Goal: Transaction & Acquisition: Purchase product/service

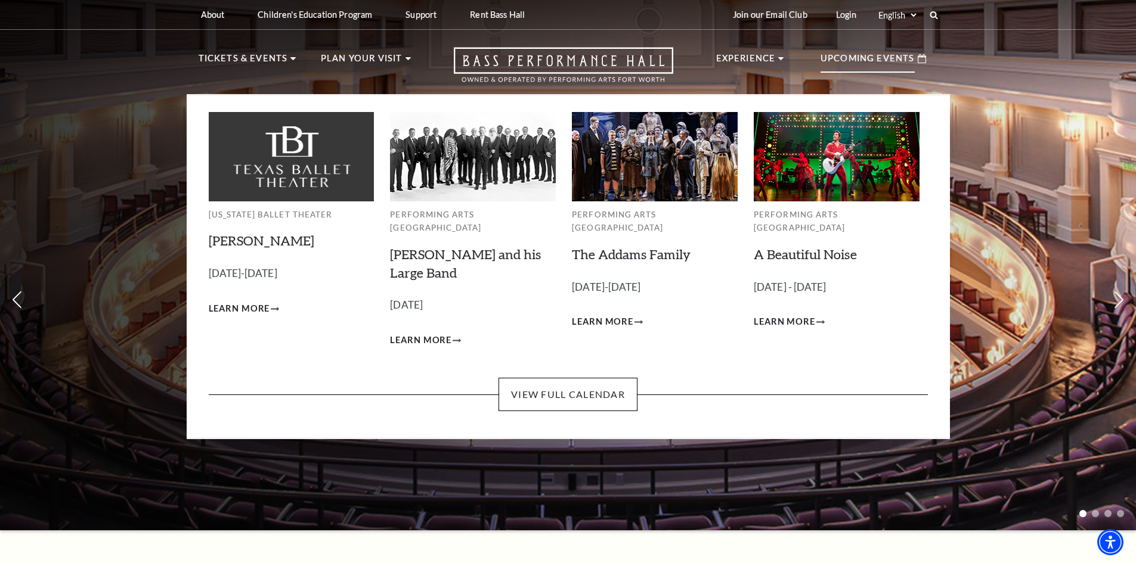
click at [420, 249] on h3 "Lyle Lovett and his Large Band Empty heading" at bounding box center [473, 264] width 166 height 37
click at [411, 246] on link "[PERSON_NAME] and his Large Band" at bounding box center [465, 263] width 151 height 35
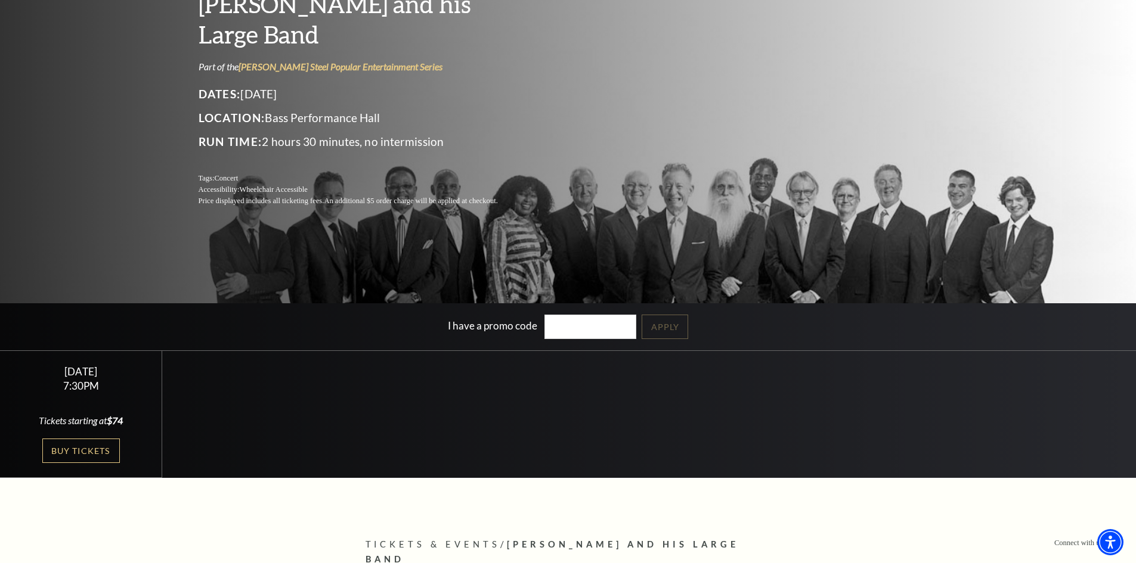
scroll to position [179, 0]
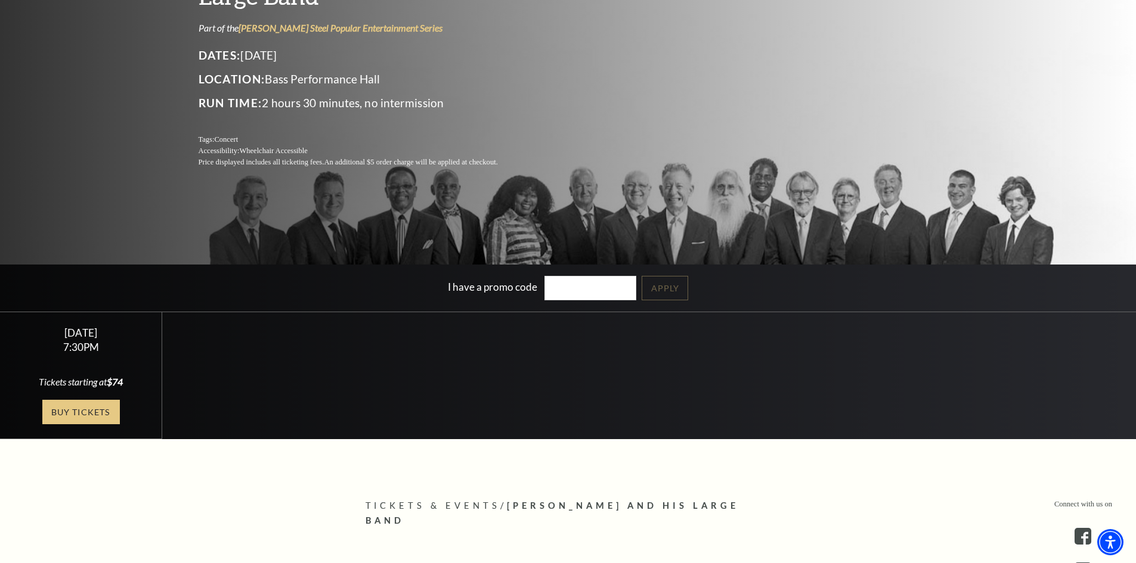
click at [67, 410] on link "Buy Tickets" at bounding box center [81, 412] width 78 height 24
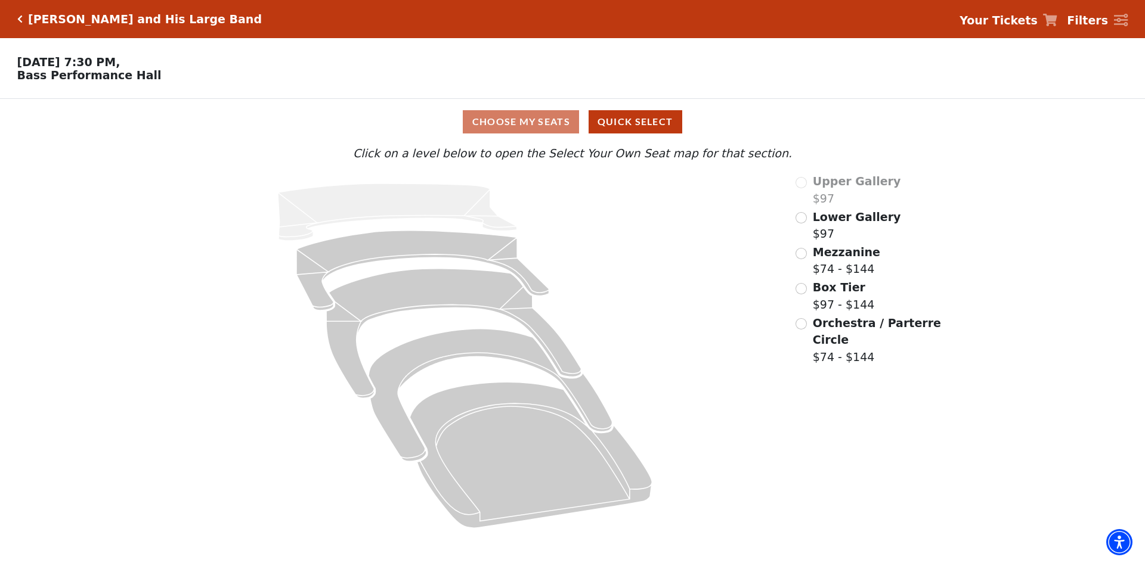
click at [494, 123] on div "Choose My Seats Quick Select" at bounding box center [572, 121] width 859 height 23
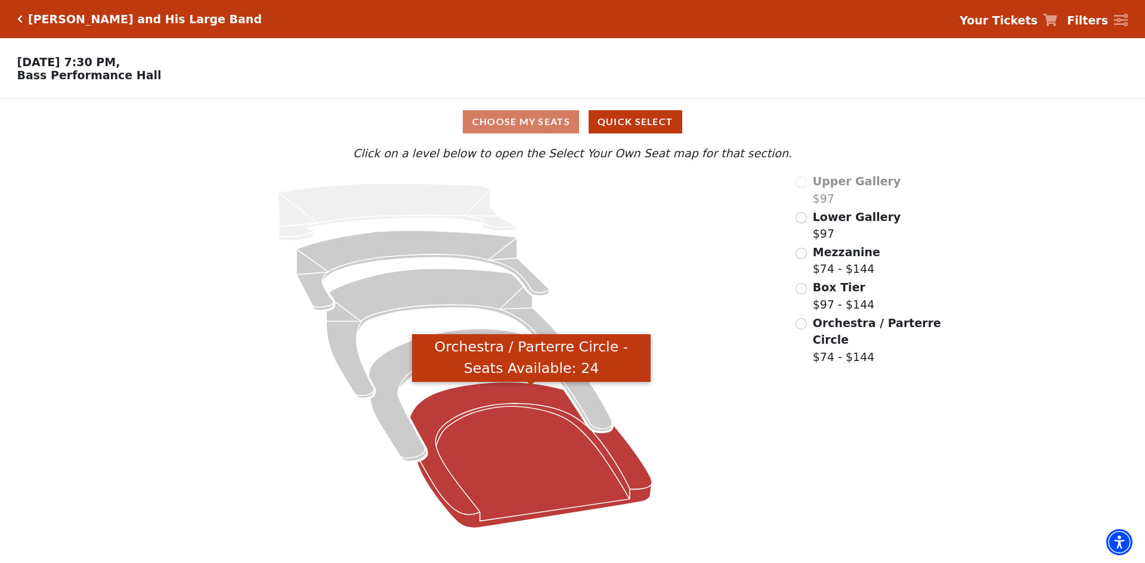
click at [482, 472] on icon "Orchestra / Parterre Circle - Seats Available: 24" at bounding box center [531, 455] width 242 height 146
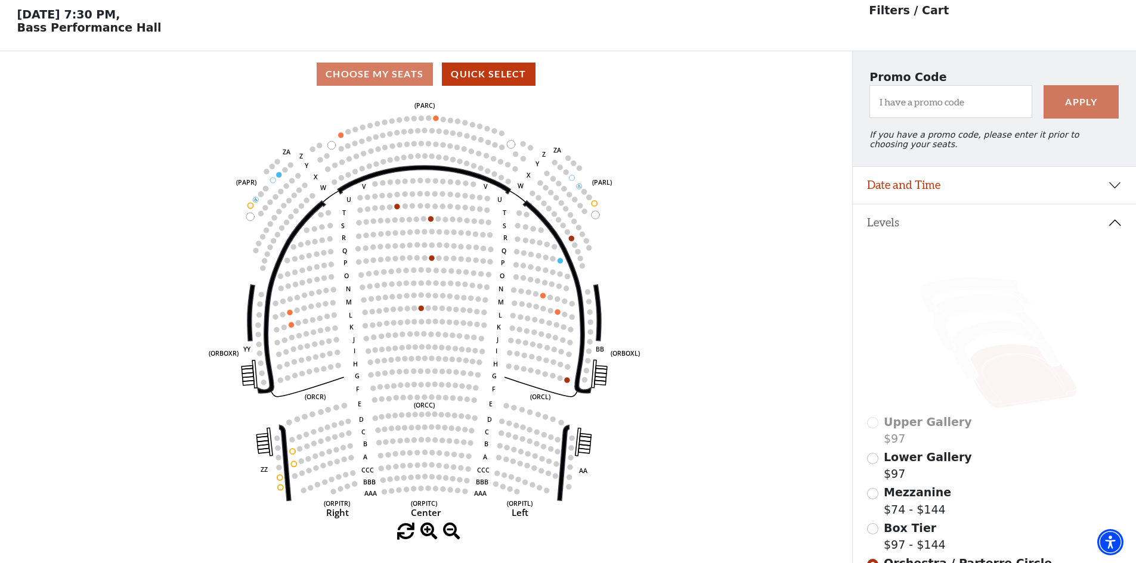
scroll to position [55, 0]
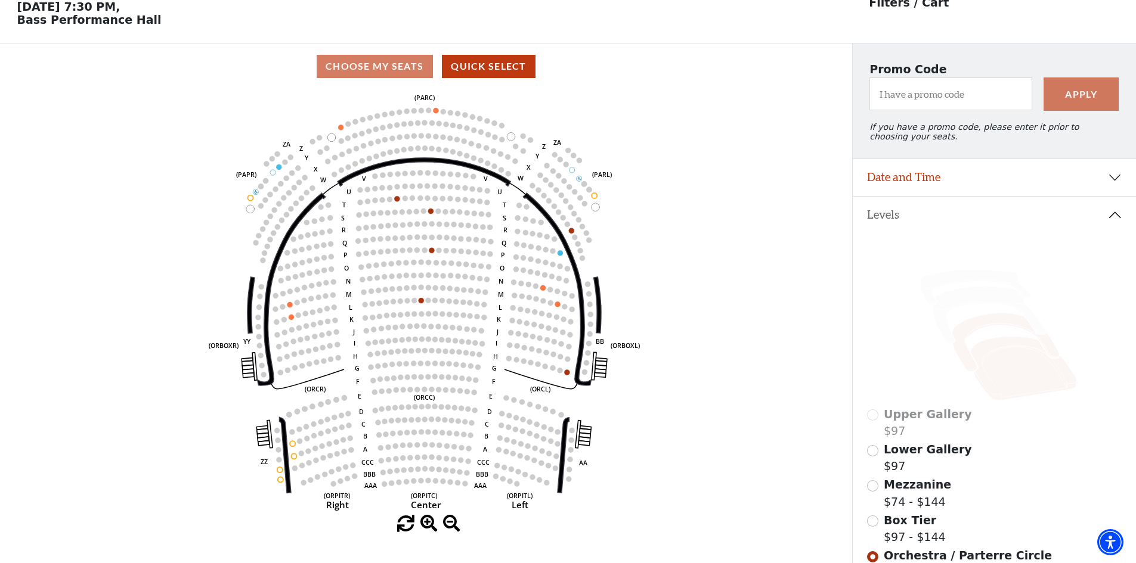
click at [992, 327] on icon at bounding box center [1005, 343] width 107 height 58
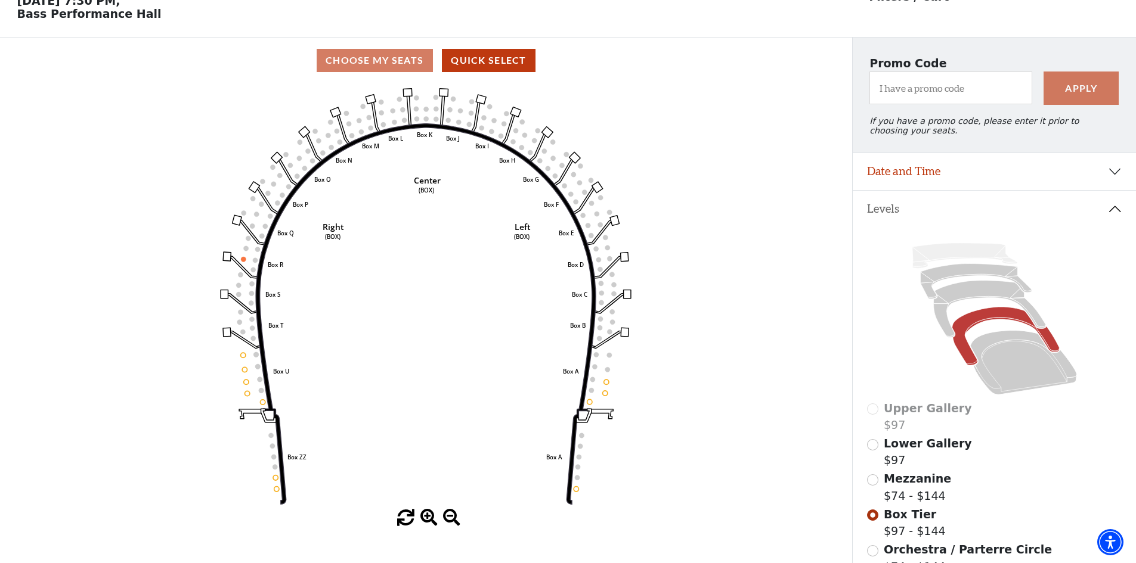
scroll to position [35, 0]
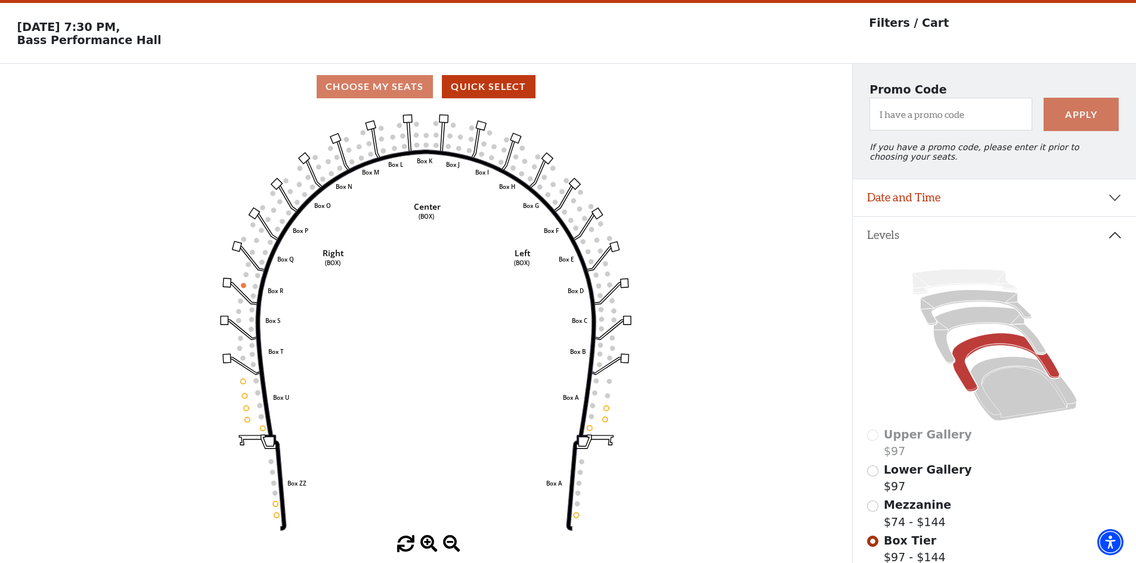
click at [461, 306] on icon "Left (BOX) Right (BOX) Center (BOX) Box ZZ Box U Box T Box S Box R Box Q Box P …" at bounding box center [425, 323] width 767 height 426
click at [960, 321] on icon at bounding box center [989, 335] width 112 height 57
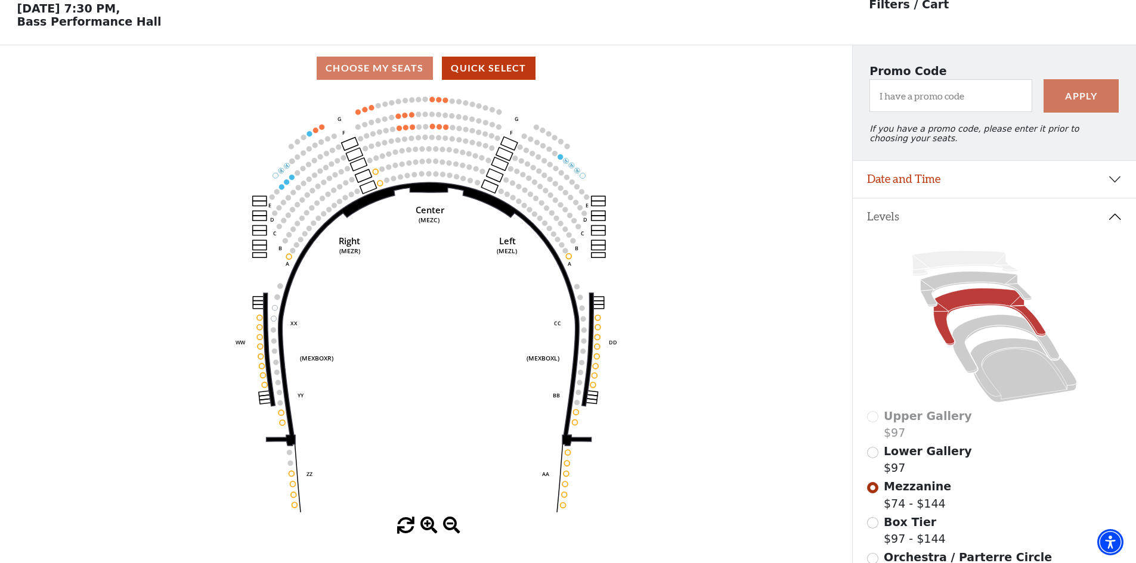
scroll to position [55, 0]
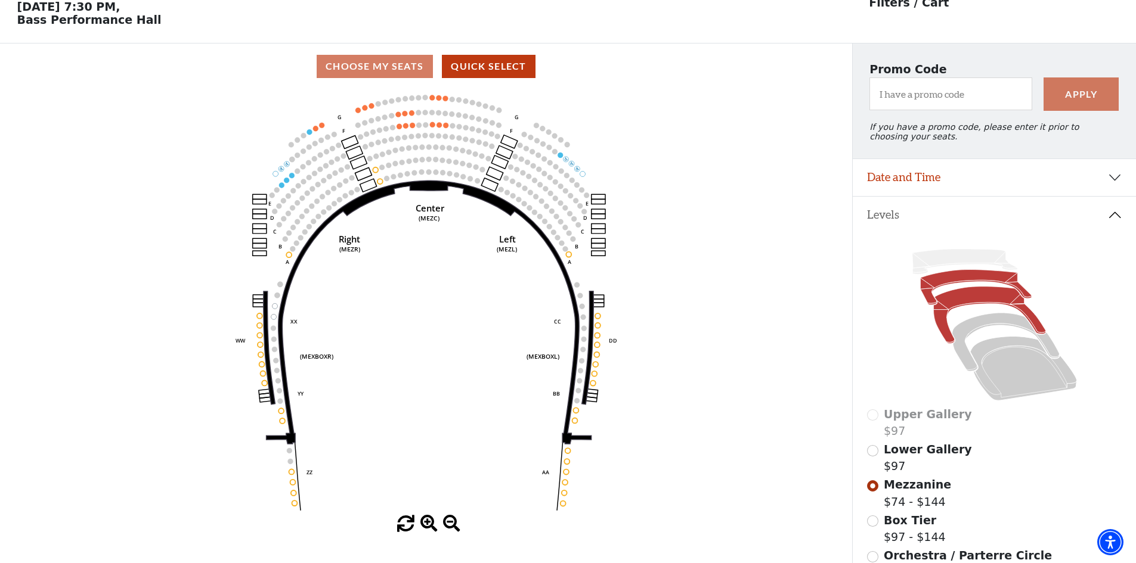
click at [959, 282] on icon at bounding box center [975, 287] width 111 height 35
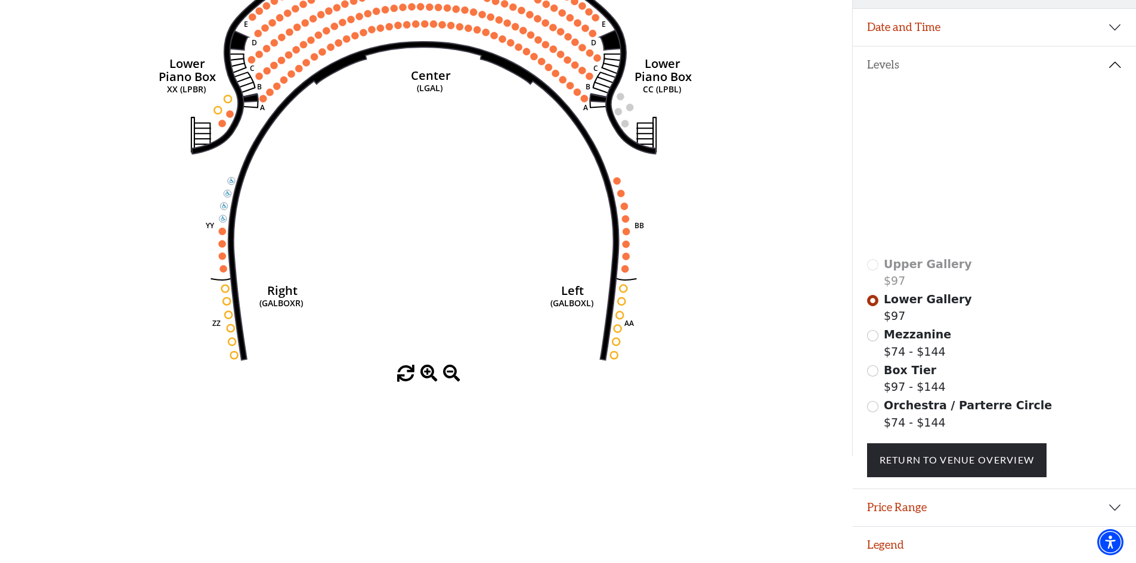
scroll to position [214, 0]
